Goal: Task Accomplishment & Management: Use online tool/utility

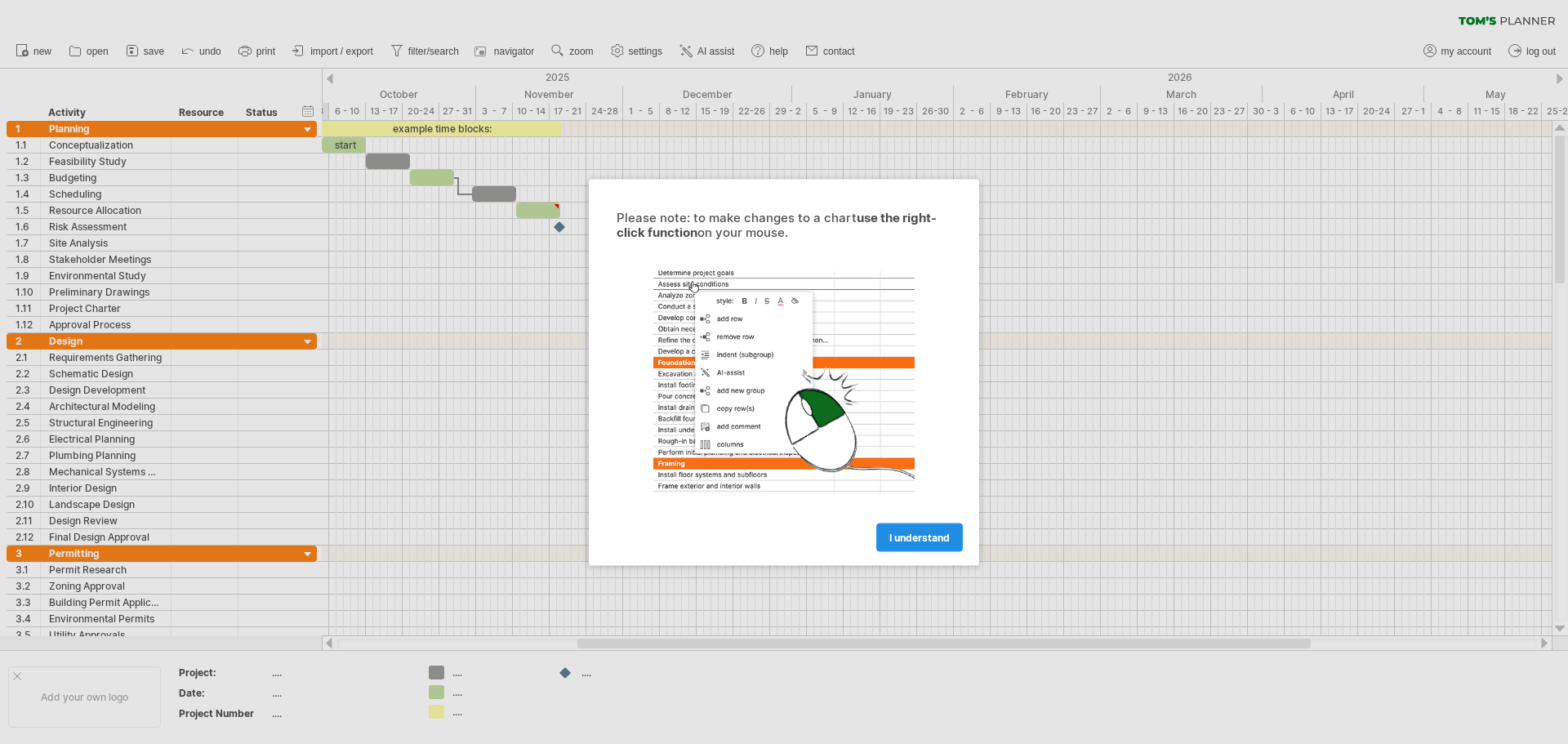
click at [927, 526] on link "I understand" at bounding box center [919, 536] width 86 height 29
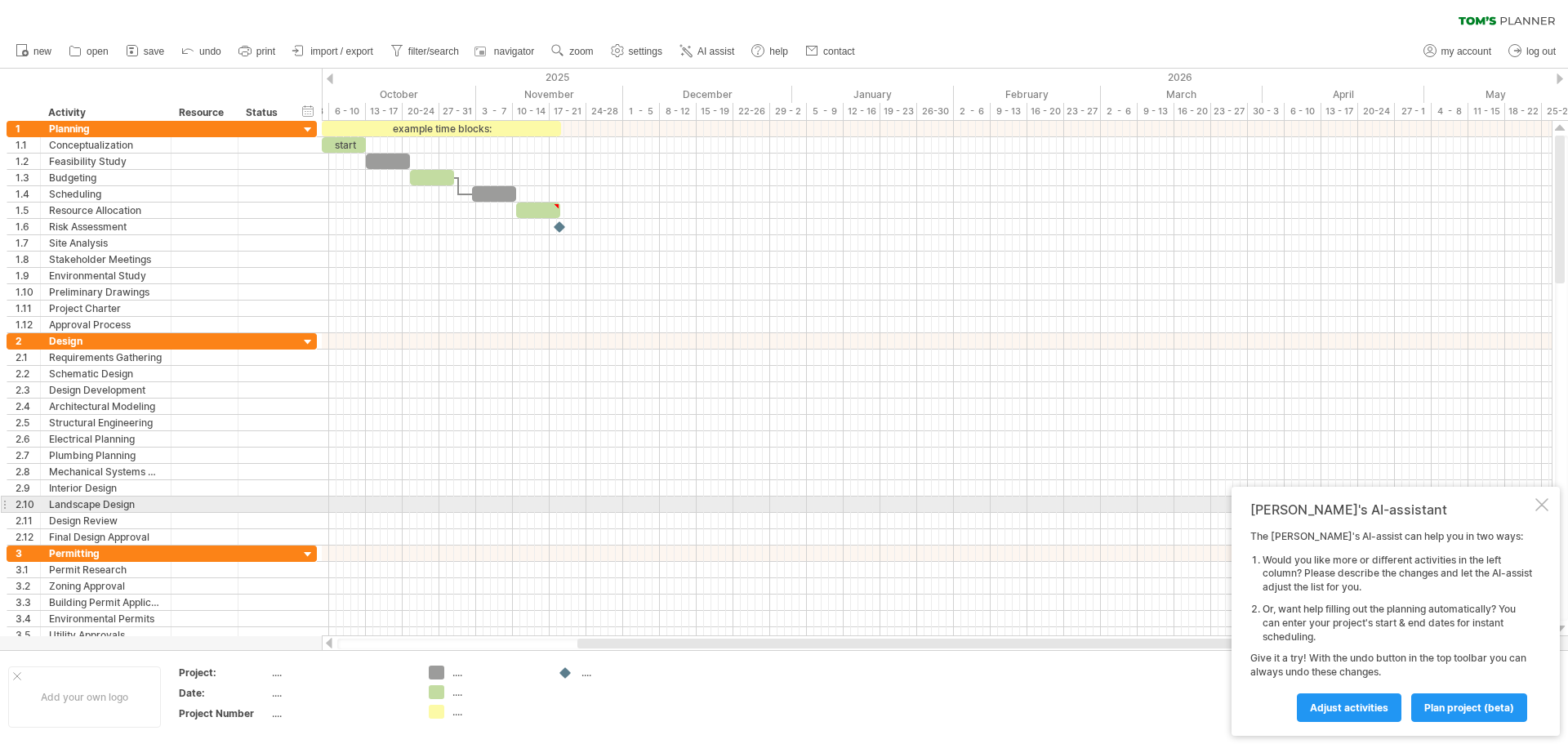
click at [1540, 502] on div at bounding box center [1541, 505] width 13 height 13
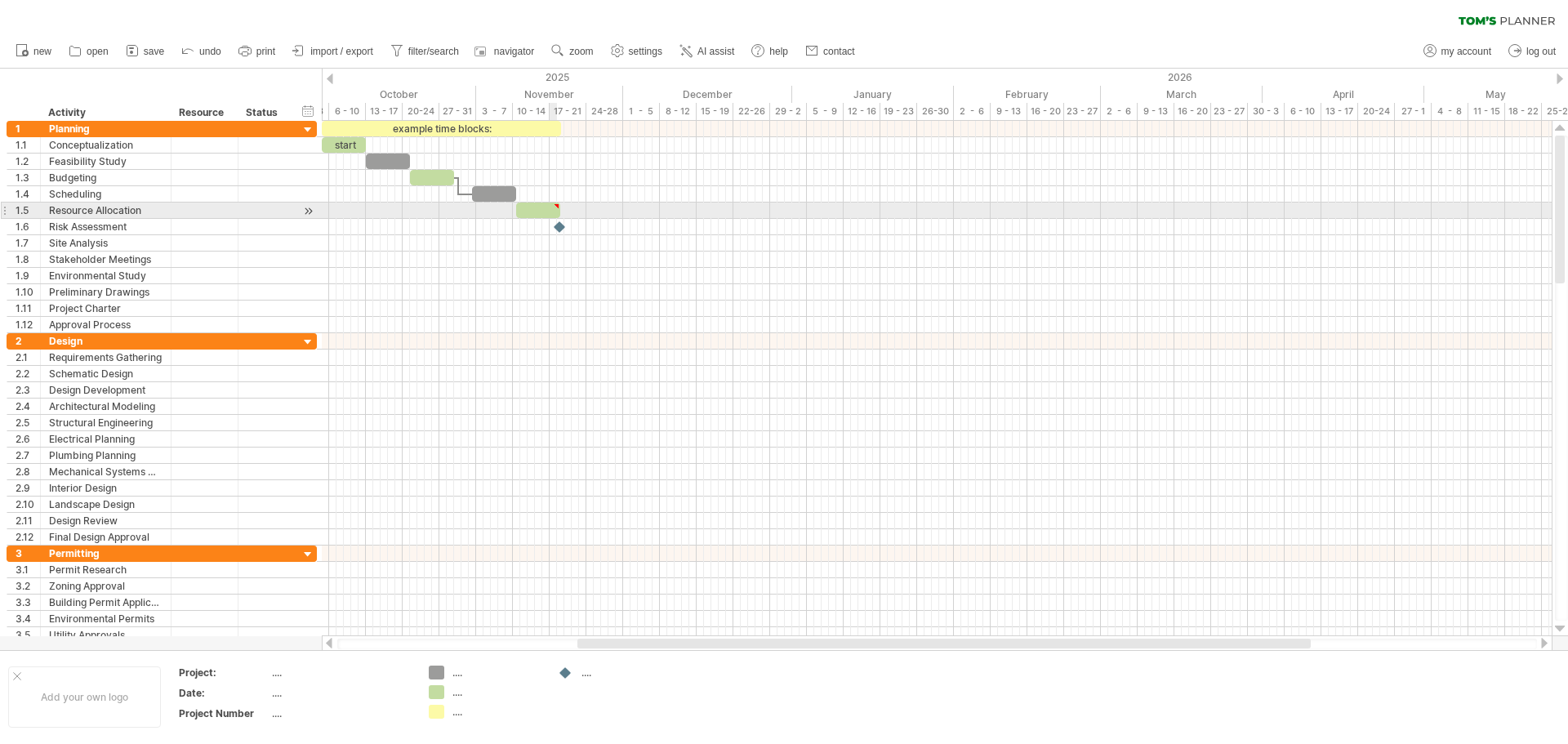
click at [550, 208] on div at bounding box center [538, 211] width 44 height 16
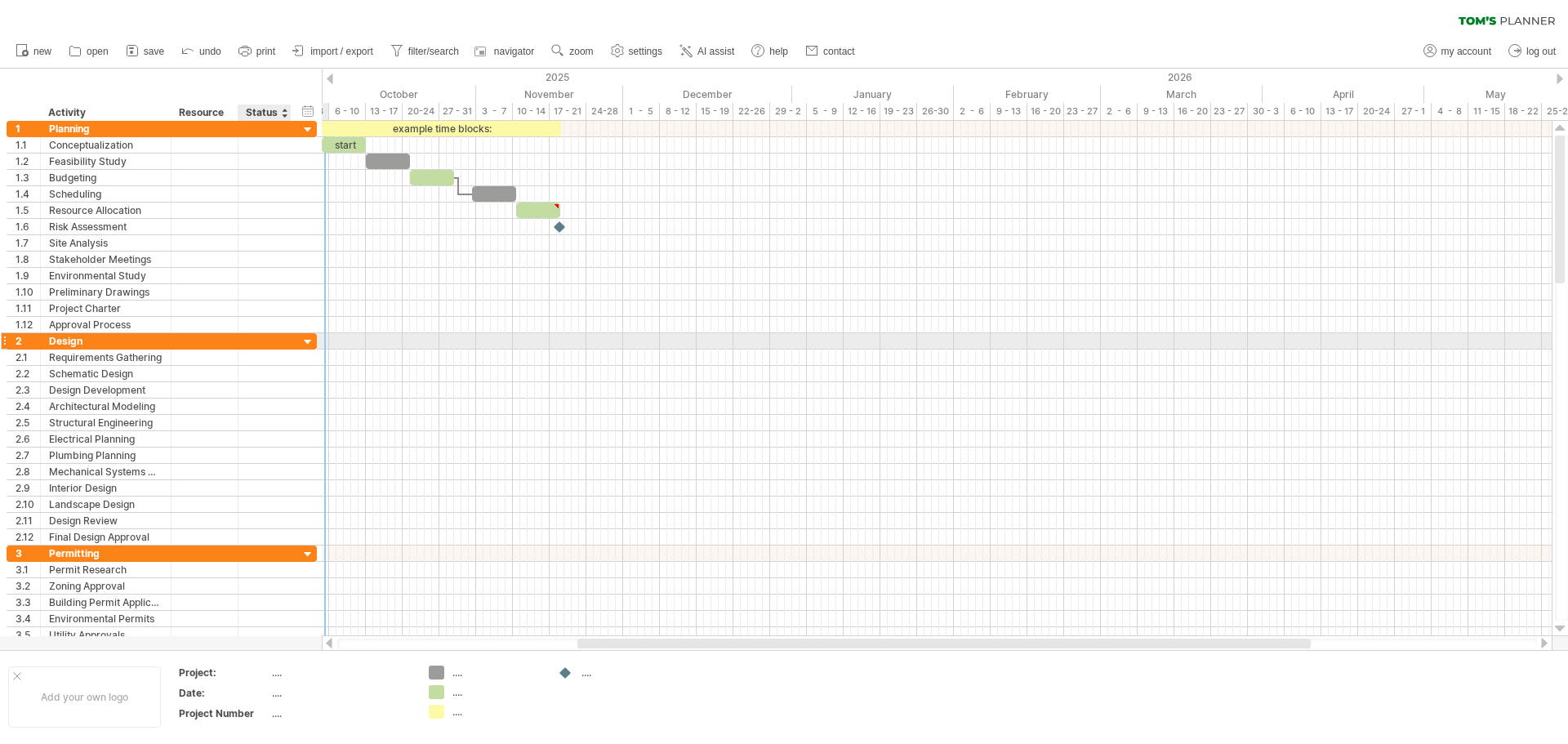
click at [253, 343] on div at bounding box center [264, 342] width 36 height 16
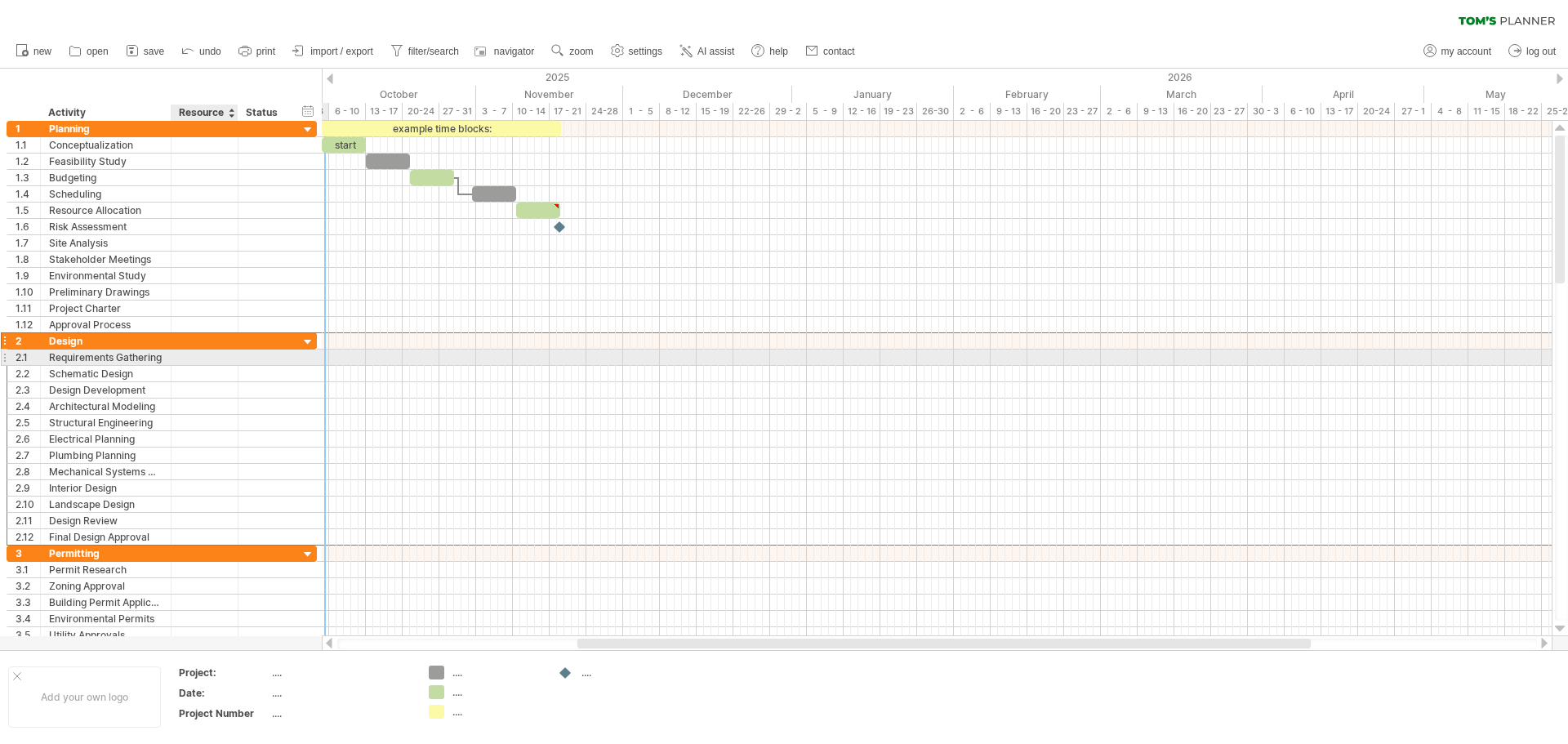
click at [236, 365] on div at bounding box center [236, 358] width 8 height 16
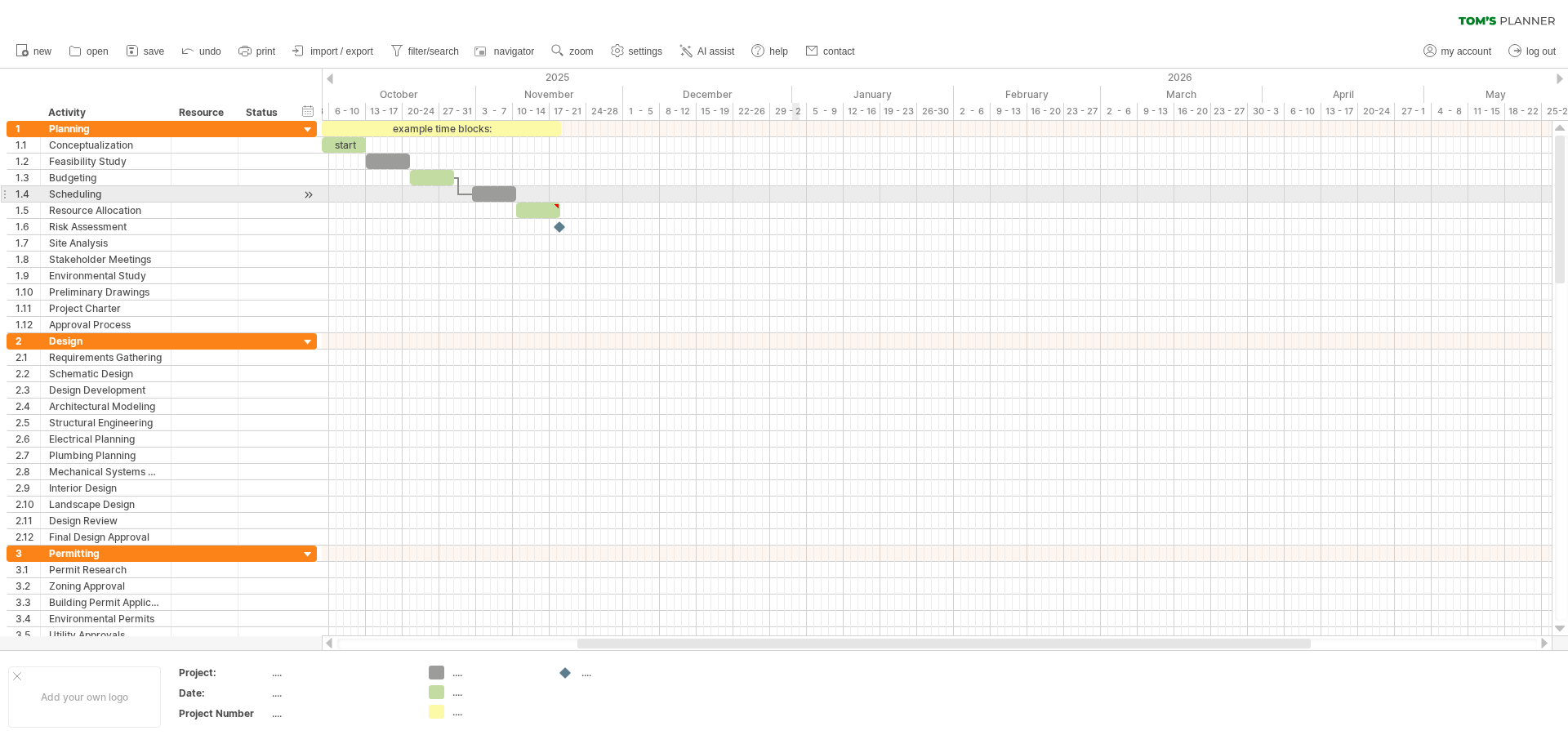
click at [785, 200] on div at bounding box center [936, 195] width 1230 height 16
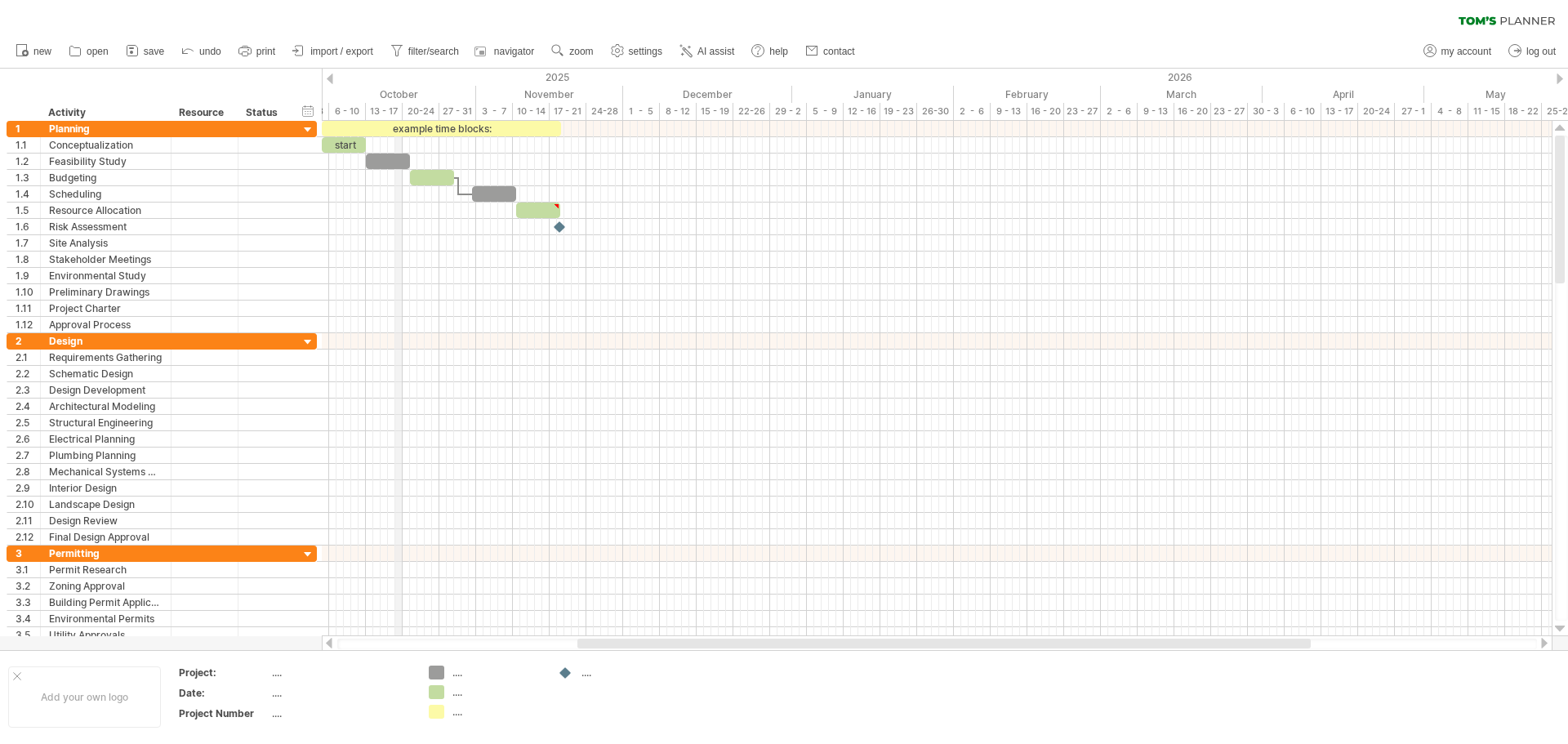
click at [394, 111] on div "13 - 17" at bounding box center [383, 111] width 37 height 17
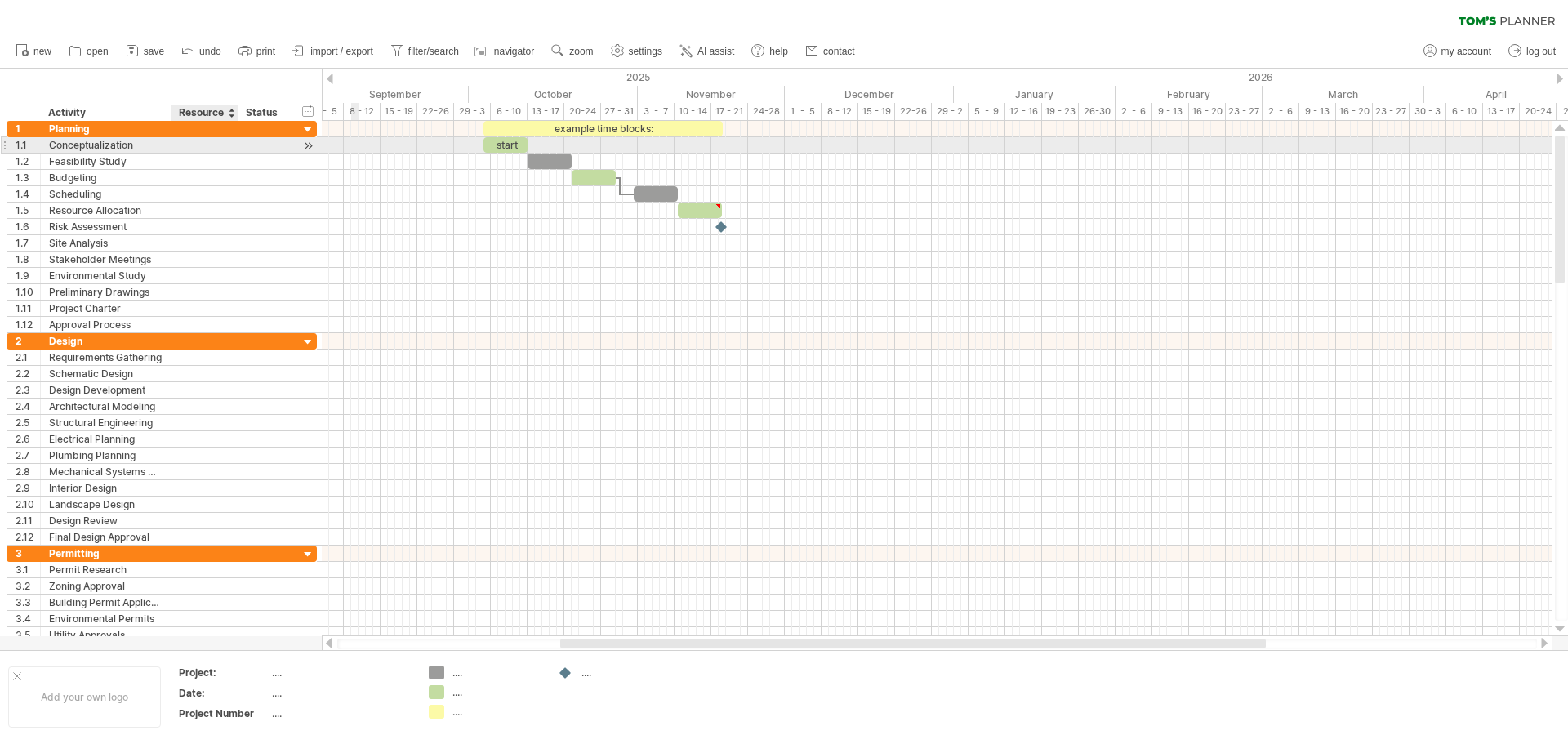
click at [227, 145] on div at bounding box center [205, 145] width 50 height 16
click at [204, 183] on div at bounding box center [205, 178] width 50 height 16
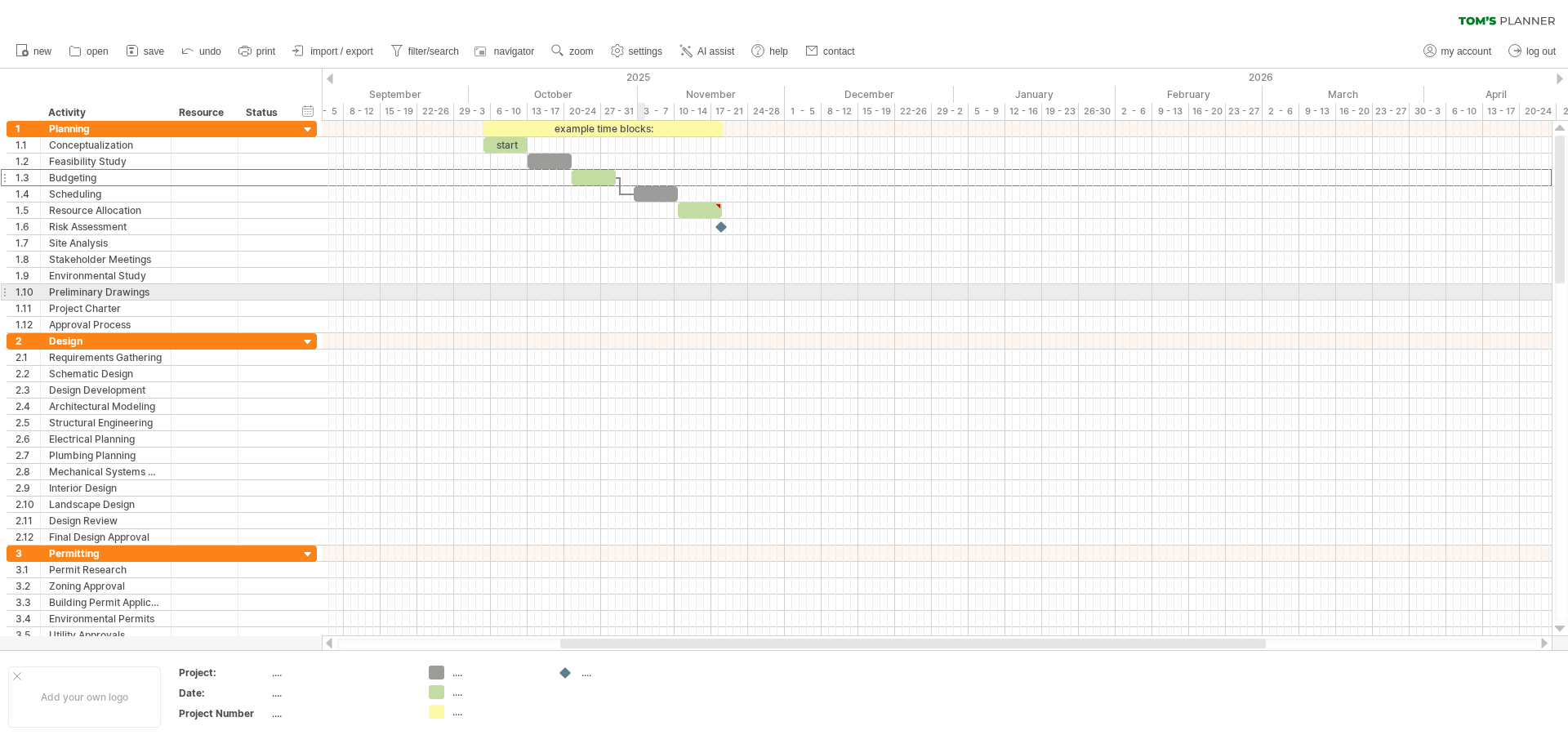
click at [748, 309] on div at bounding box center [936, 309] width 1230 height 16
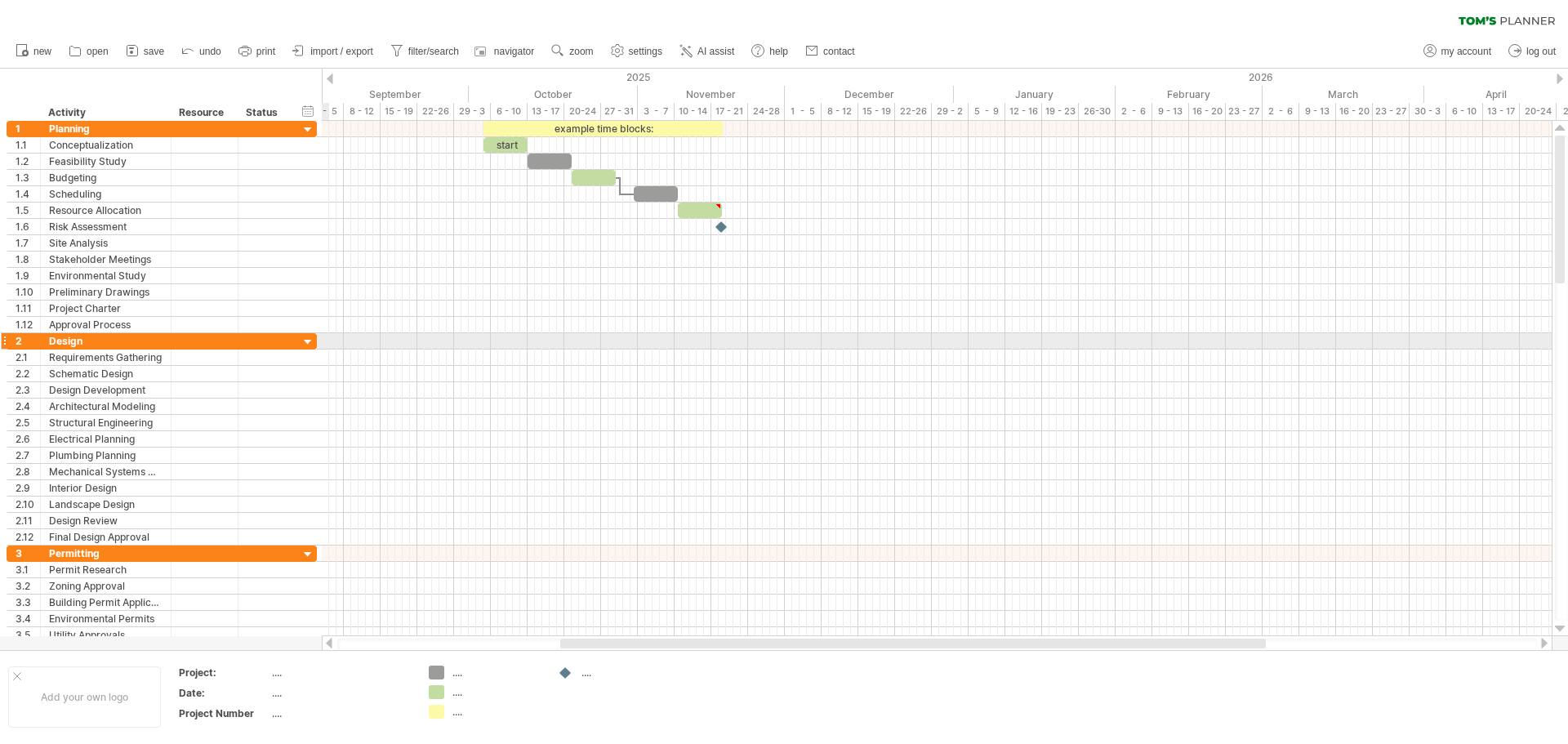
click at [311, 342] on div at bounding box center [309, 343] width 16 height 16
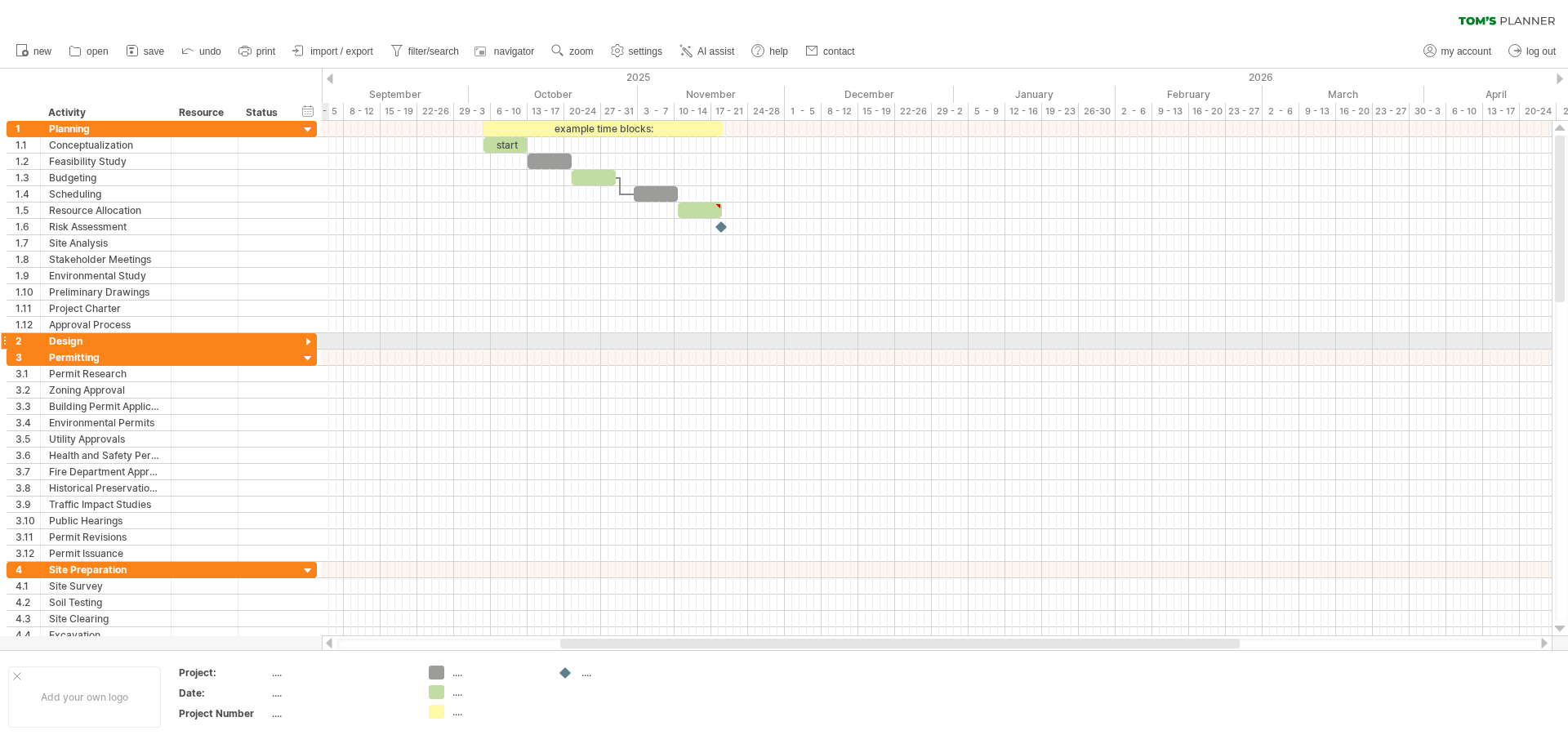
click at [311, 342] on div at bounding box center [309, 343] width 16 height 16
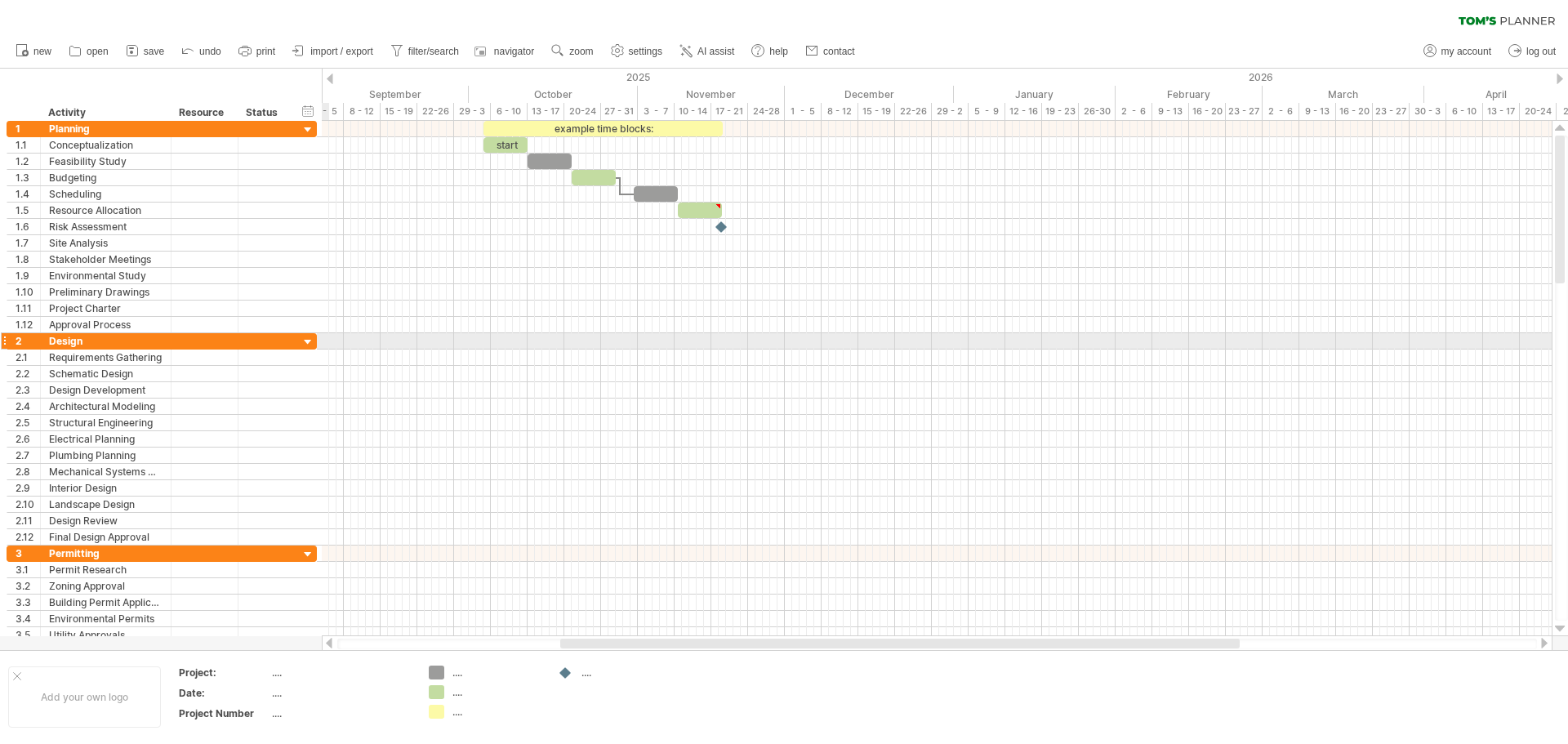
click at [308, 344] on div at bounding box center [309, 343] width 16 height 16
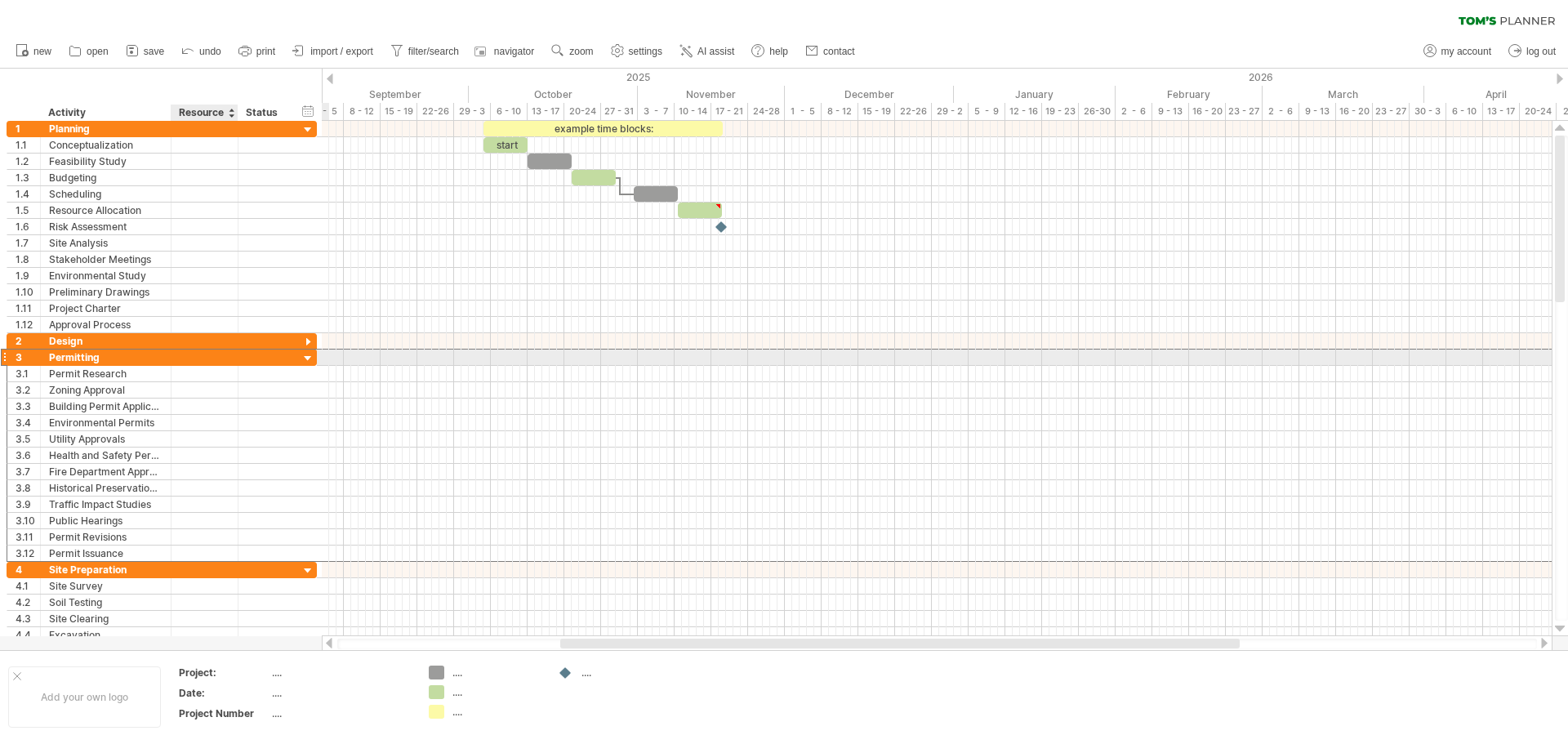
click at [240, 360] on div at bounding box center [264, 358] width 53 height 16
click at [308, 336] on div at bounding box center [309, 343] width 16 height 16
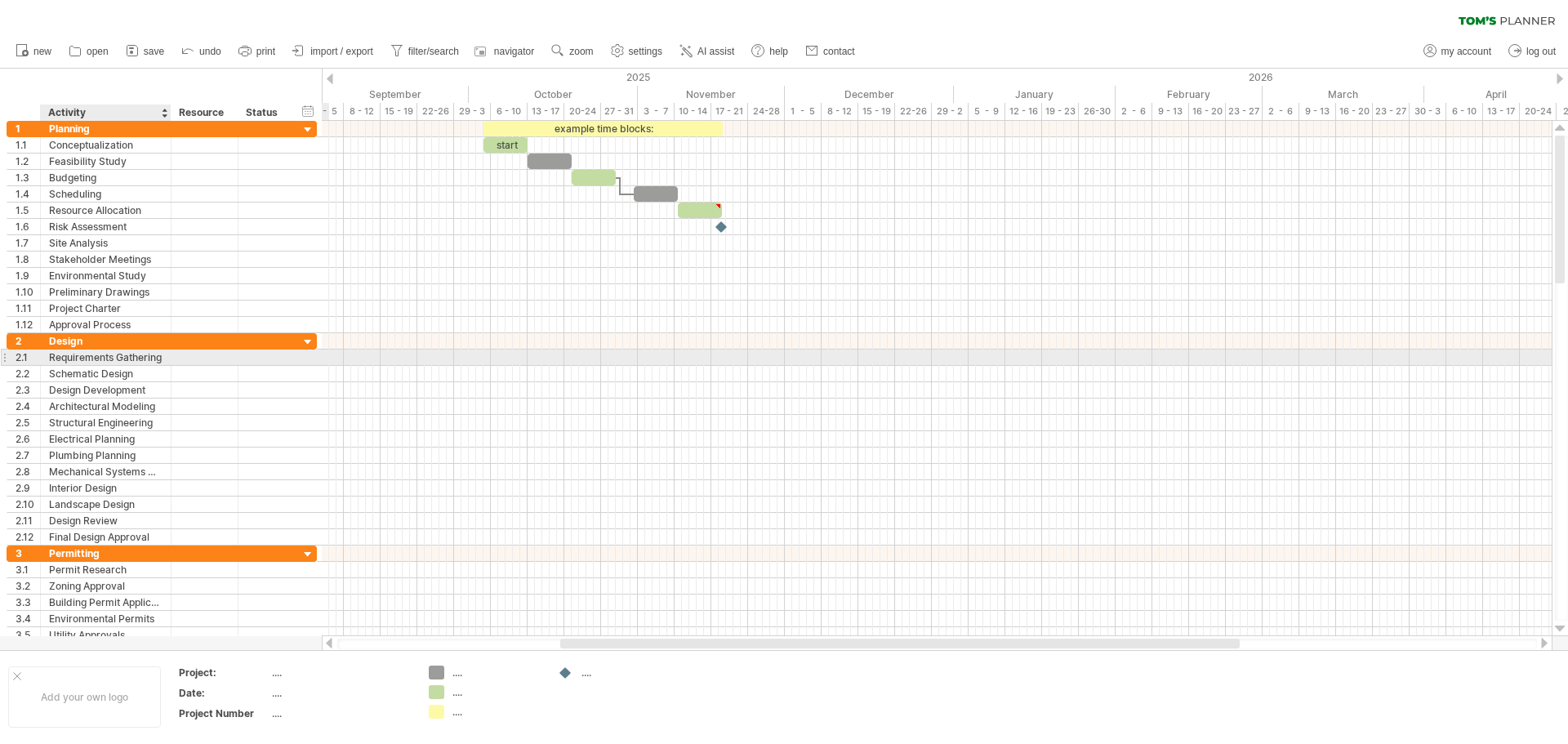
click at [130, 358] on div "Requirements Gathering" at bounding box center [105, 358] width 113 height 16
click at [178, 361] on div at bounding box center [205, 358] width 67 height 16
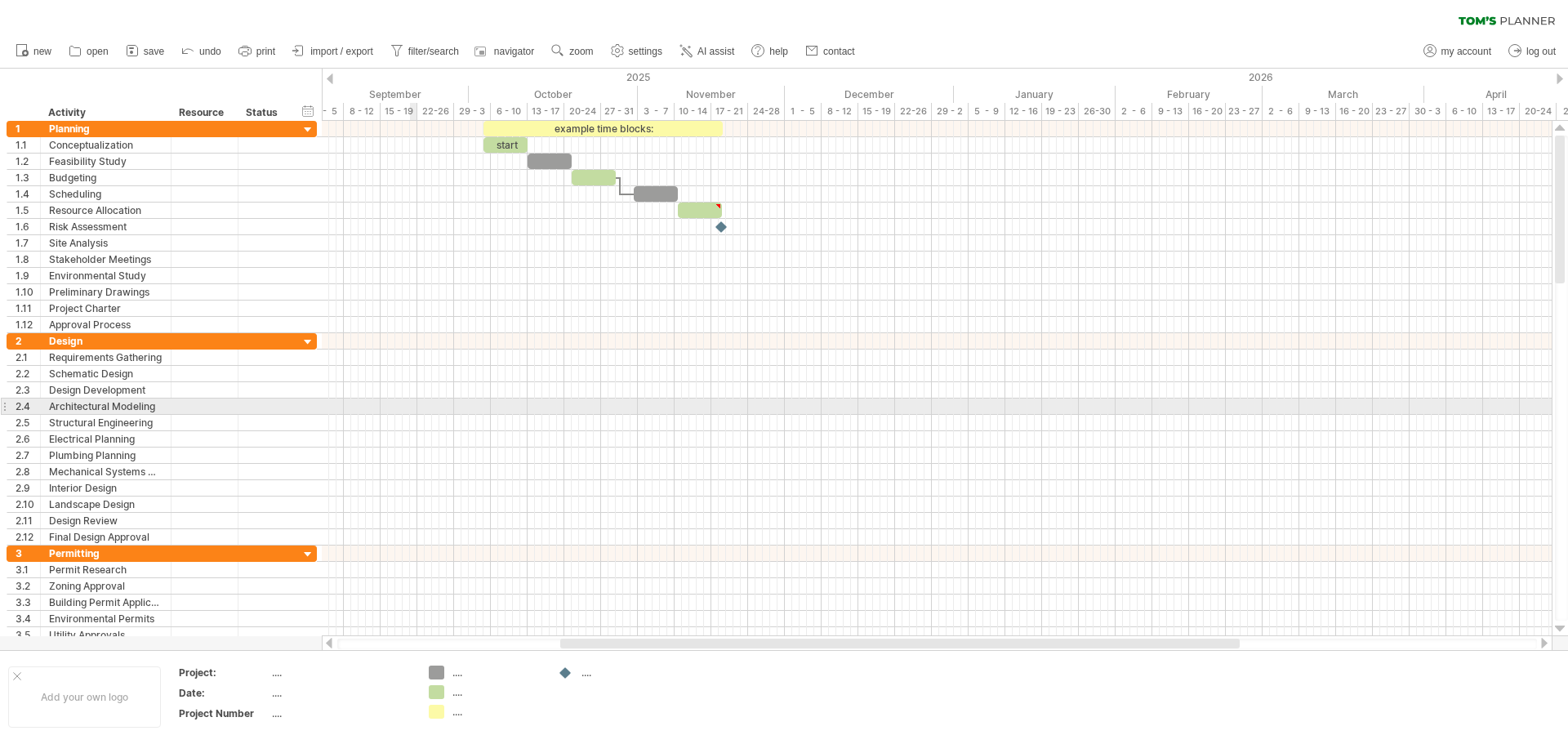
click at [415, 408] on div at bounding box center [936, 406] width 1230 height 16
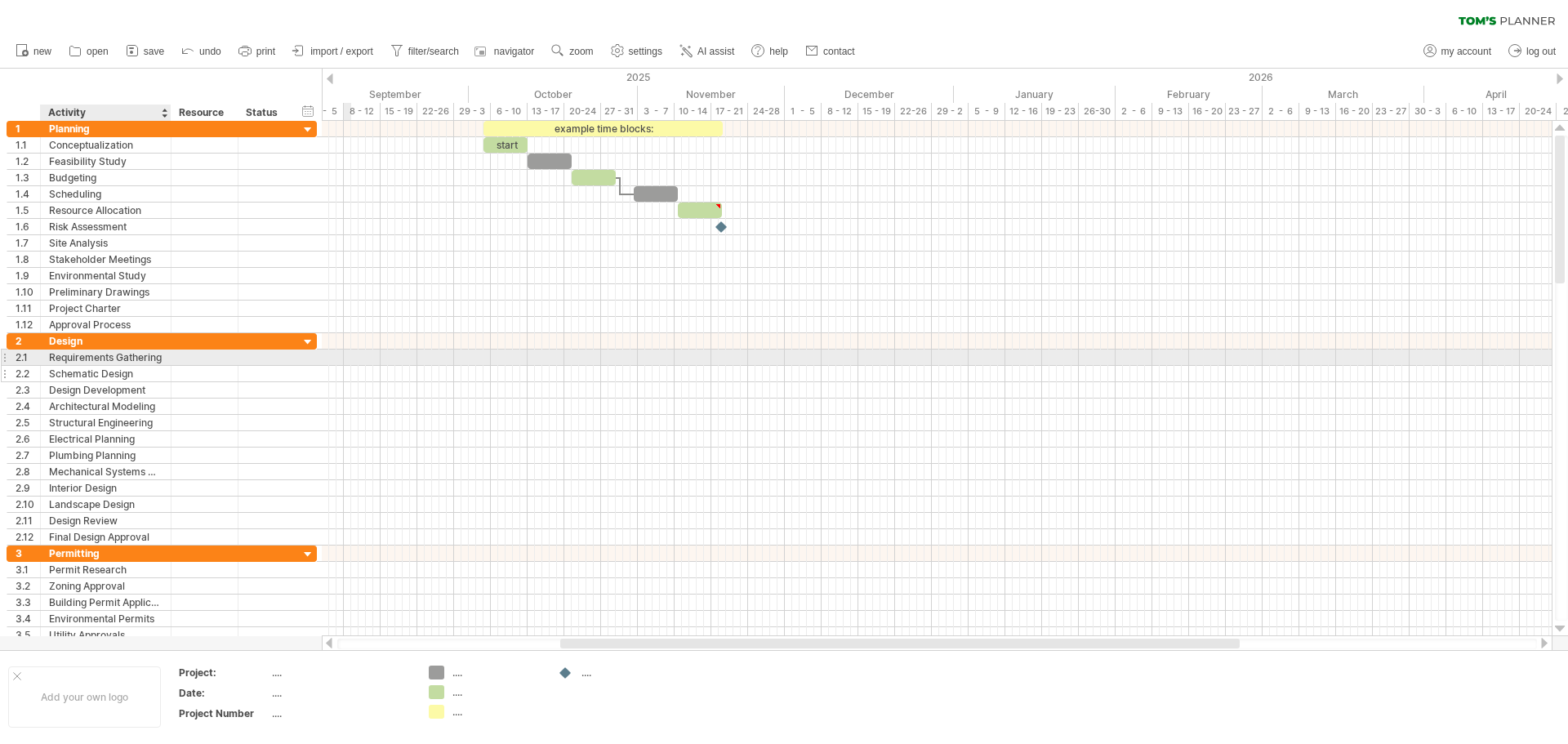
click at [86, 372] on div "Schematic Design" at bounding box center [105, 373] width 113 height 16
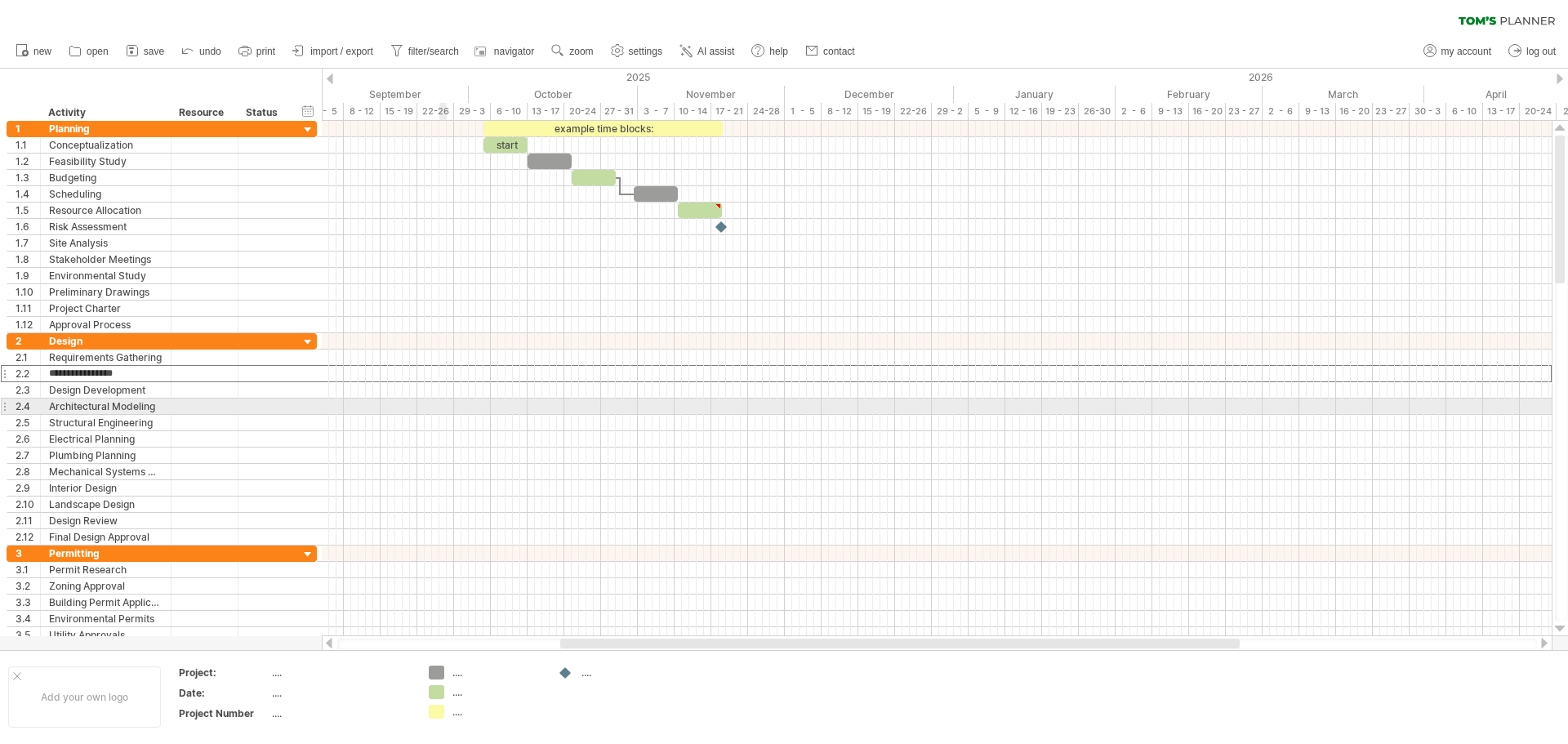
click at [646, 416] on div at bounding box center [936, 423] width 1230 height 16
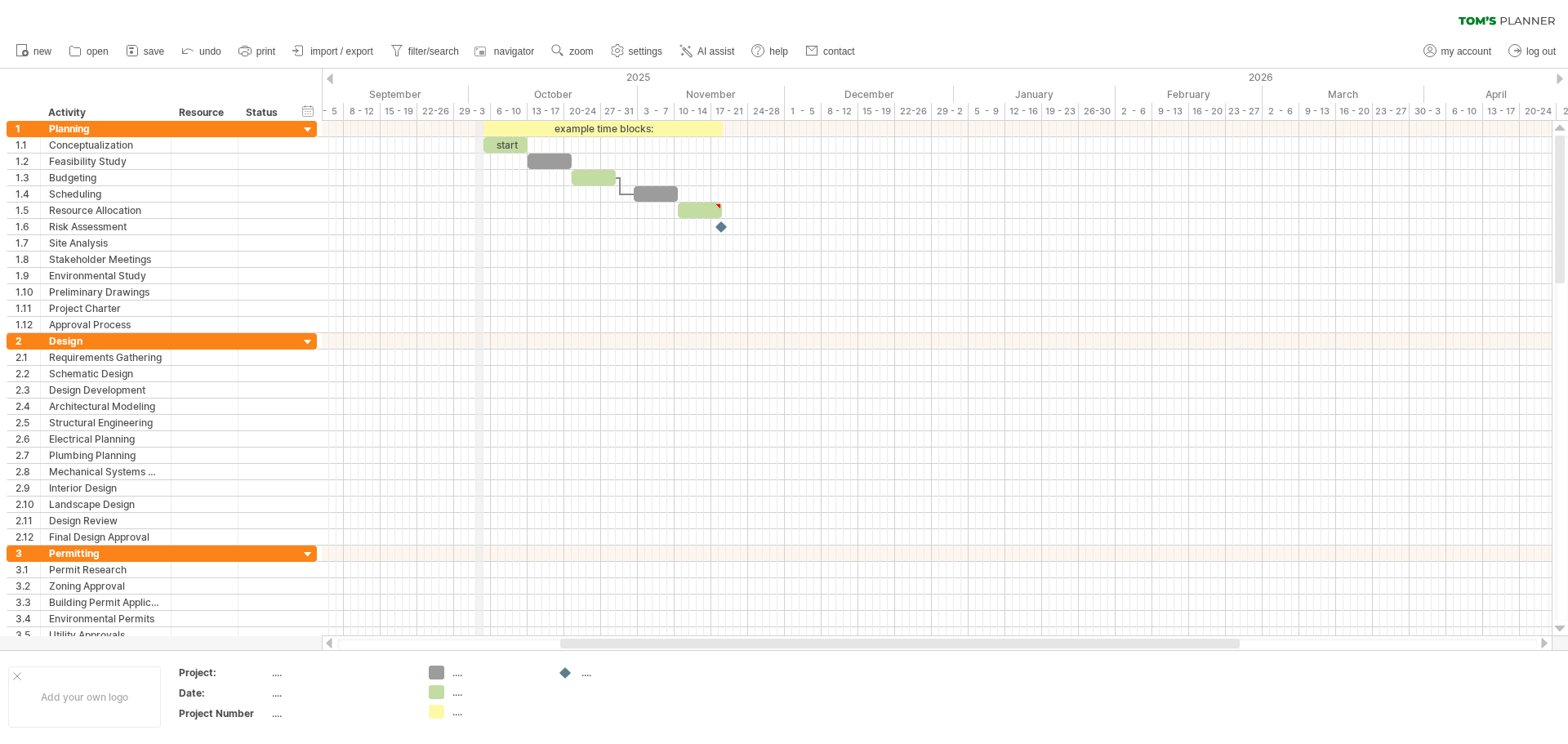
click at [477, 112] on div "29 - 3" at bounding box center [472, 111] width 37 height 17
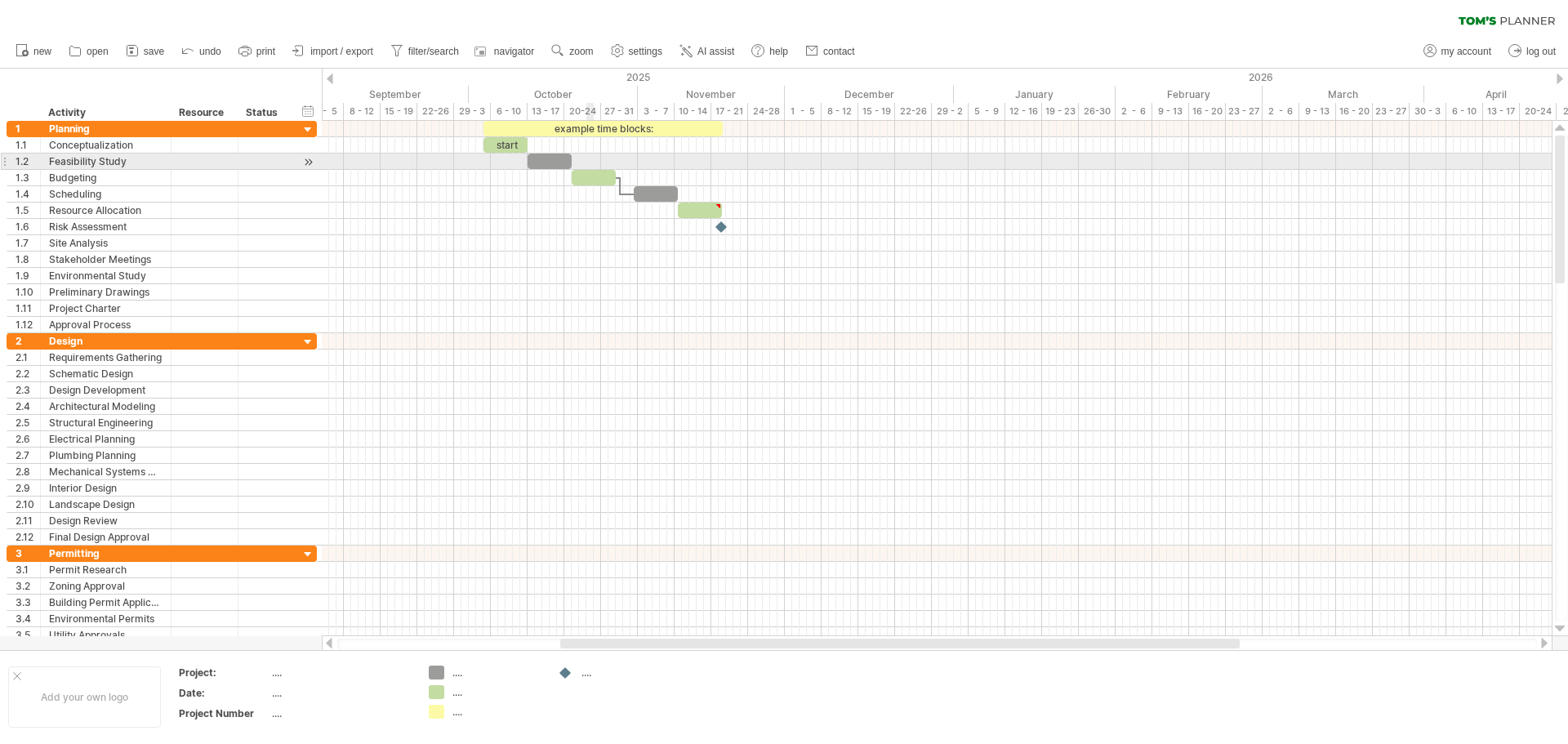
click at [594, 156] on div at bounding box center [936, 162] width 1230 height 16
